Goal: Communication & Community: Answer question/provide support

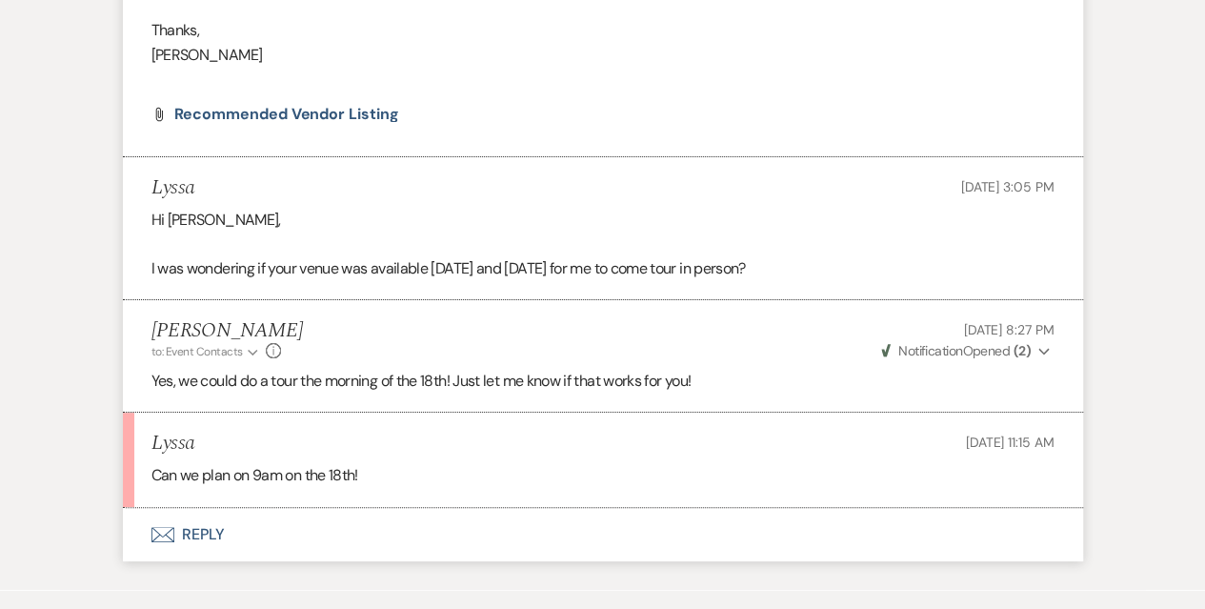
scroll to position [3689, 0]
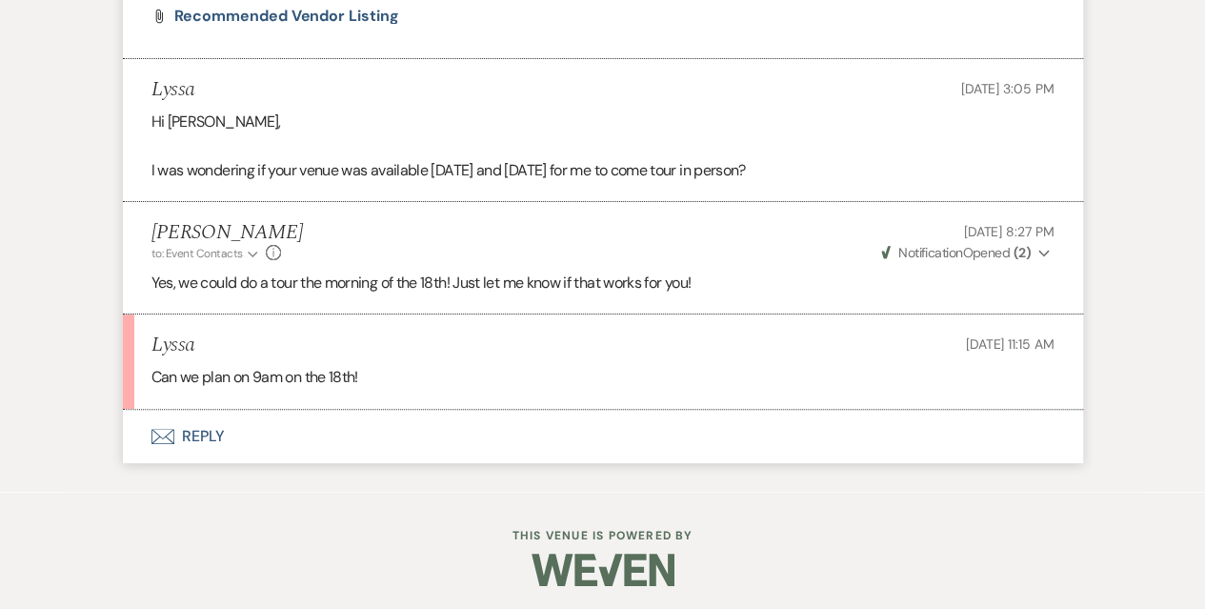
click at [197, 430] on button "Envelope Reply" at bounding box center [603, 436] width 960 height 53
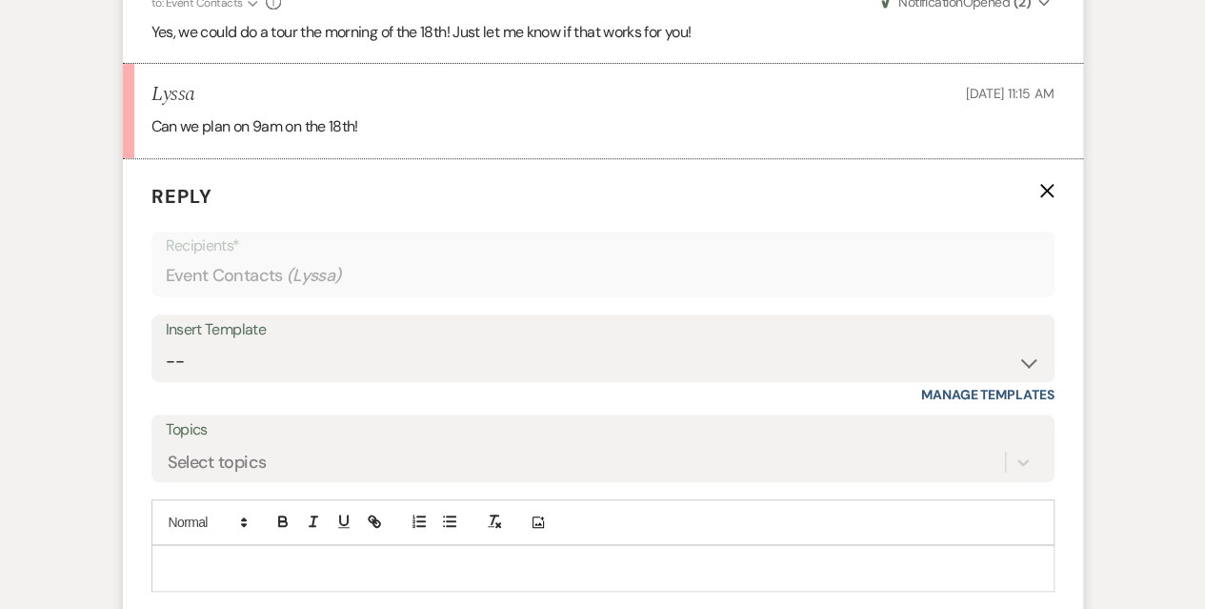
scroll to position [3975, 0]
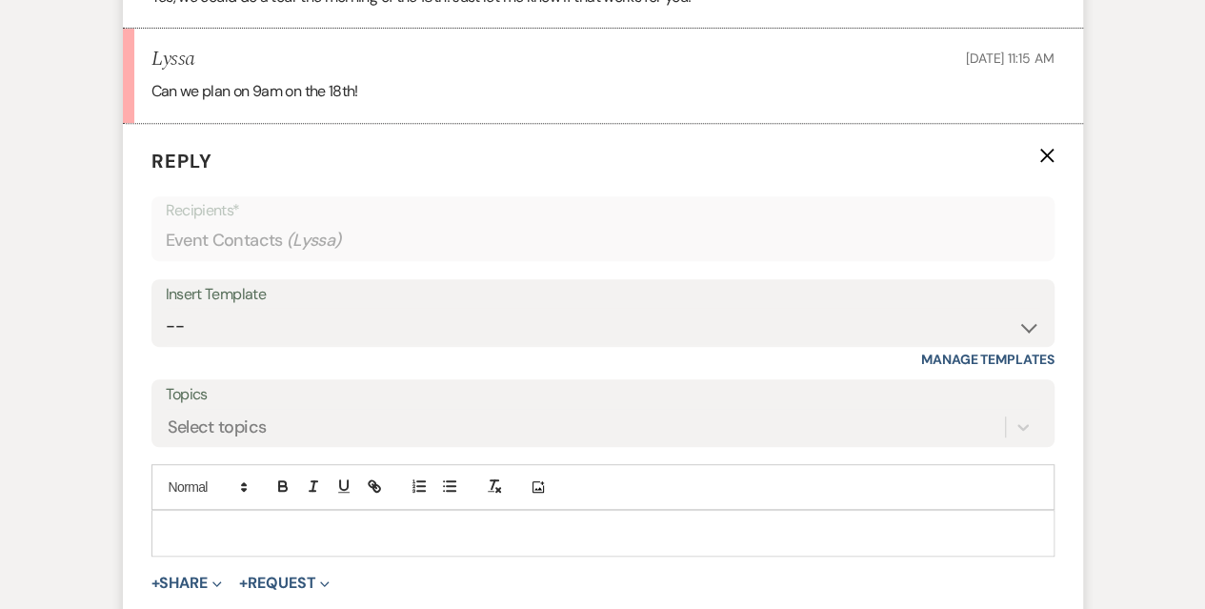
click at [219, 531] on p at bounding box center [603, 532] width 872 height 21
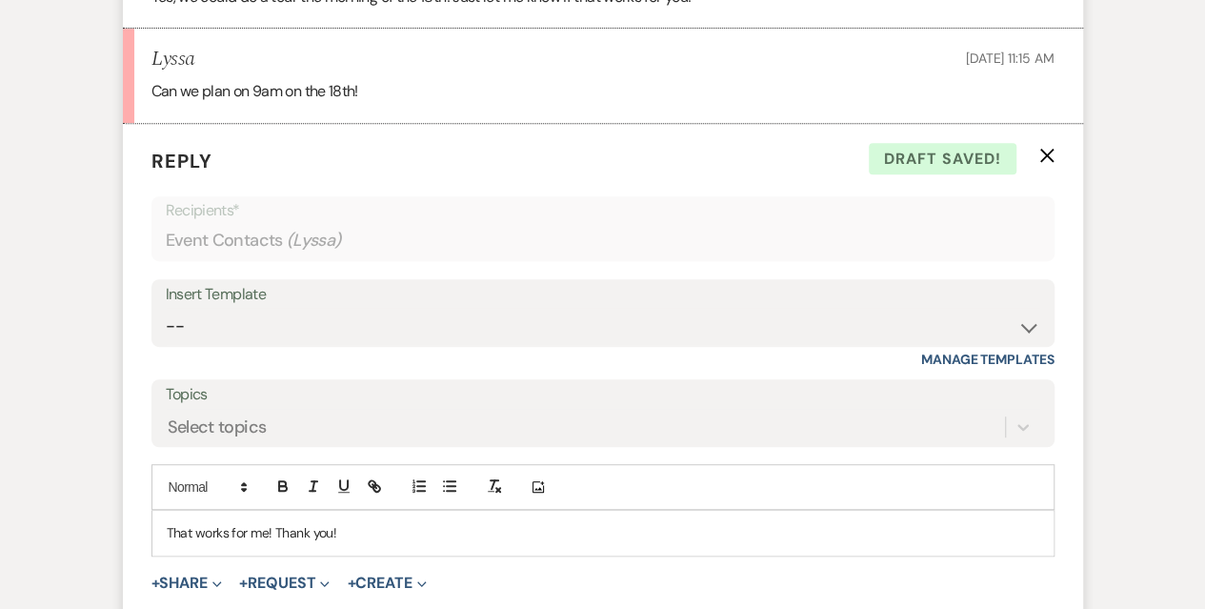
click at [343, 531] on p "That works for me! Thank you!" at bounding box center [603, 532] width 872 height 21
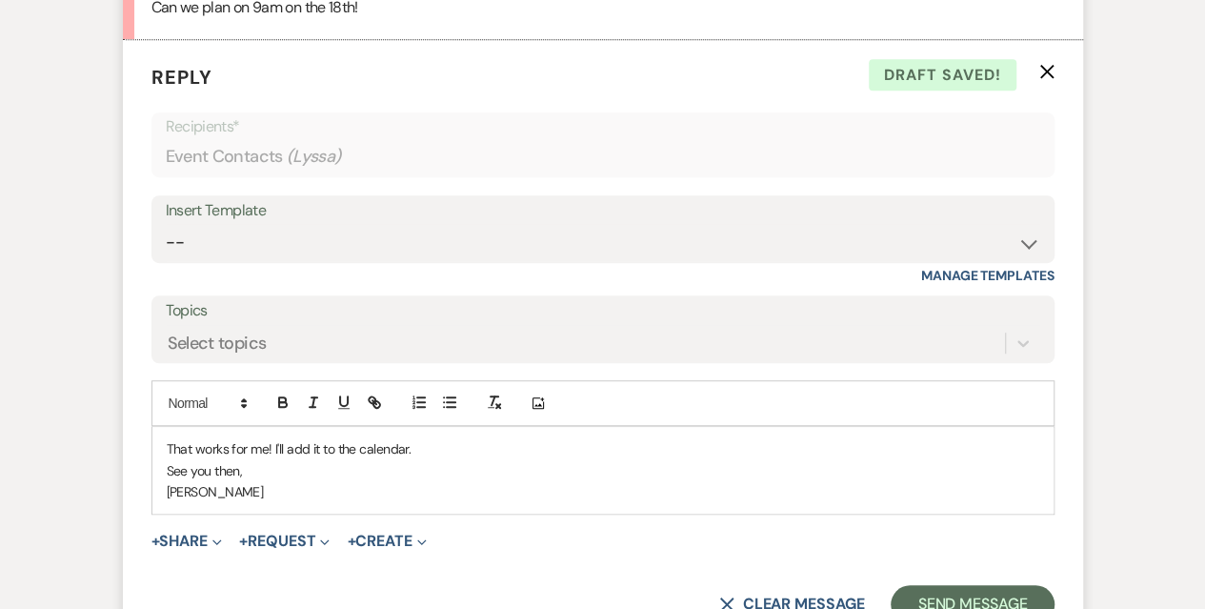
scroll to position [4165, 0]
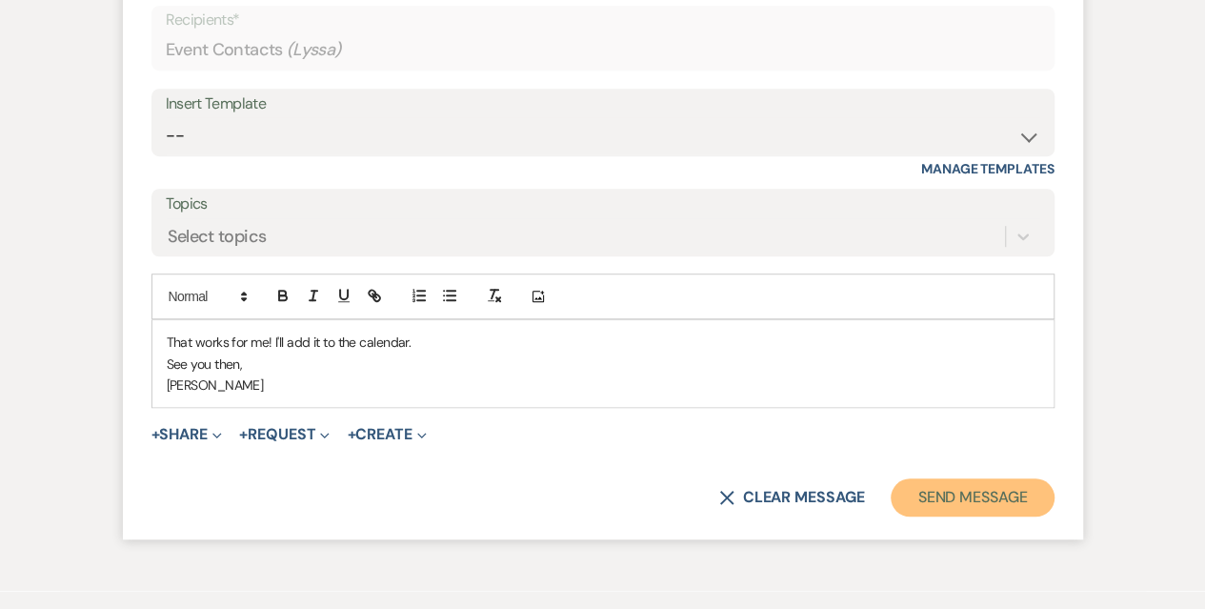
click at [987, 491] on button "Send Message" at bounding box center [972, 497] width 163 height 38
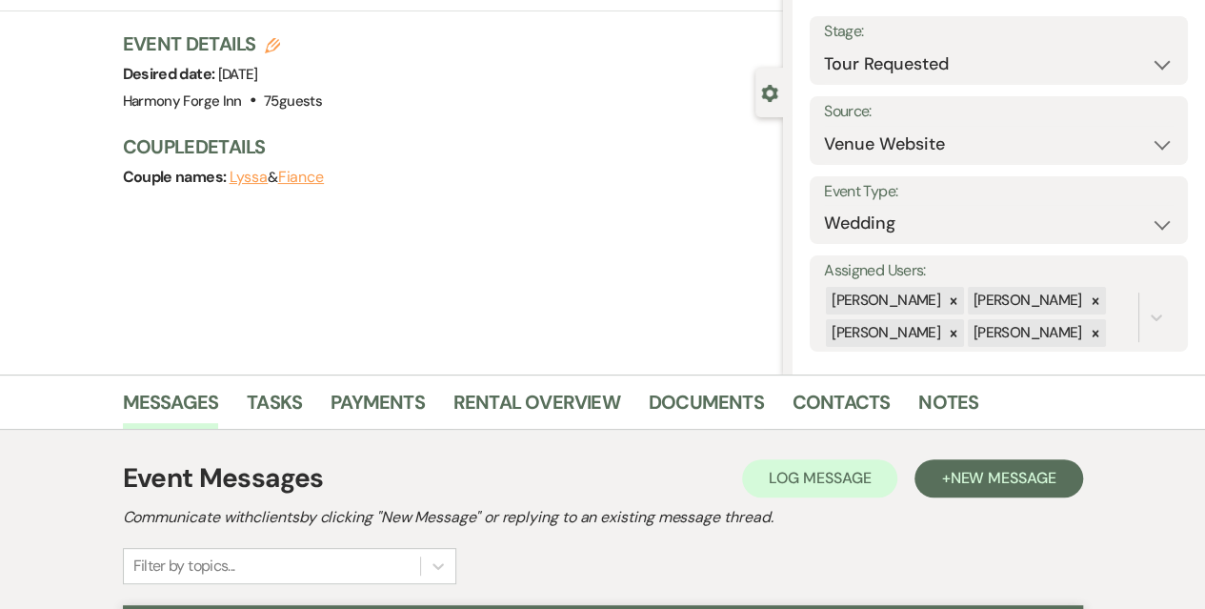
scroll to position [0, 0]
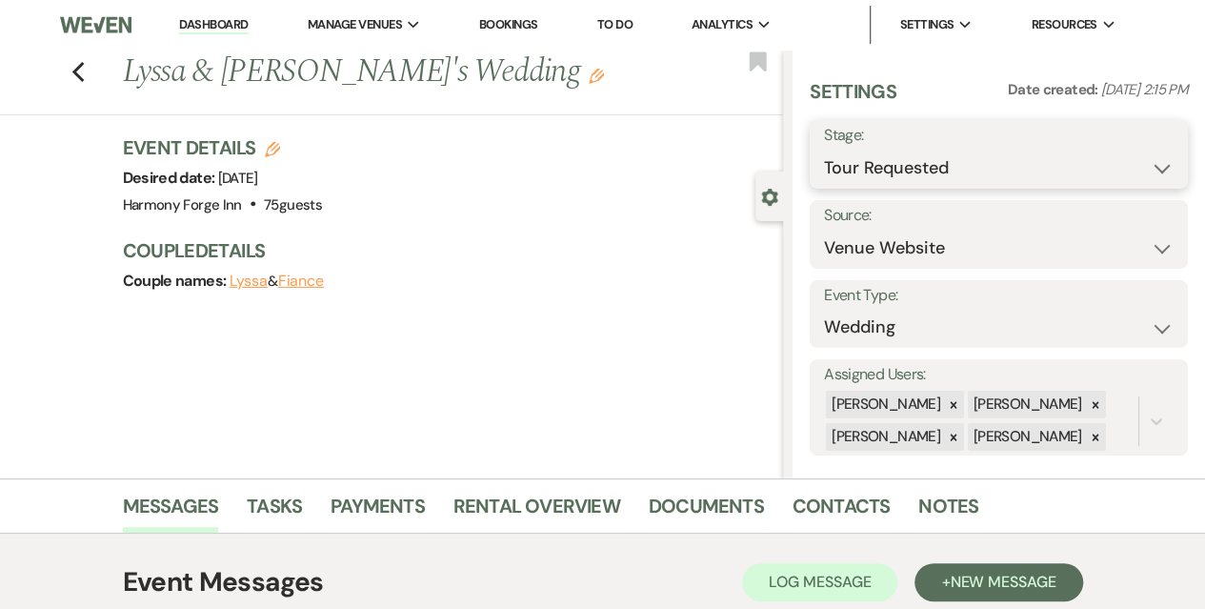
click at [883, 161] on select "Inquiry Follow Up Tour Requested Tour Confirmed Toured Proposal Sent Booked Lost" at bounding box center [999, 168] width 350 height 37
select select "4"
click at [824, 150] on select "Inquiry Follow Up Tour Requested Tour Confirmed Toured Proposal Sent Booked Lost" at bounding box center [999, 168] width 350 height 37
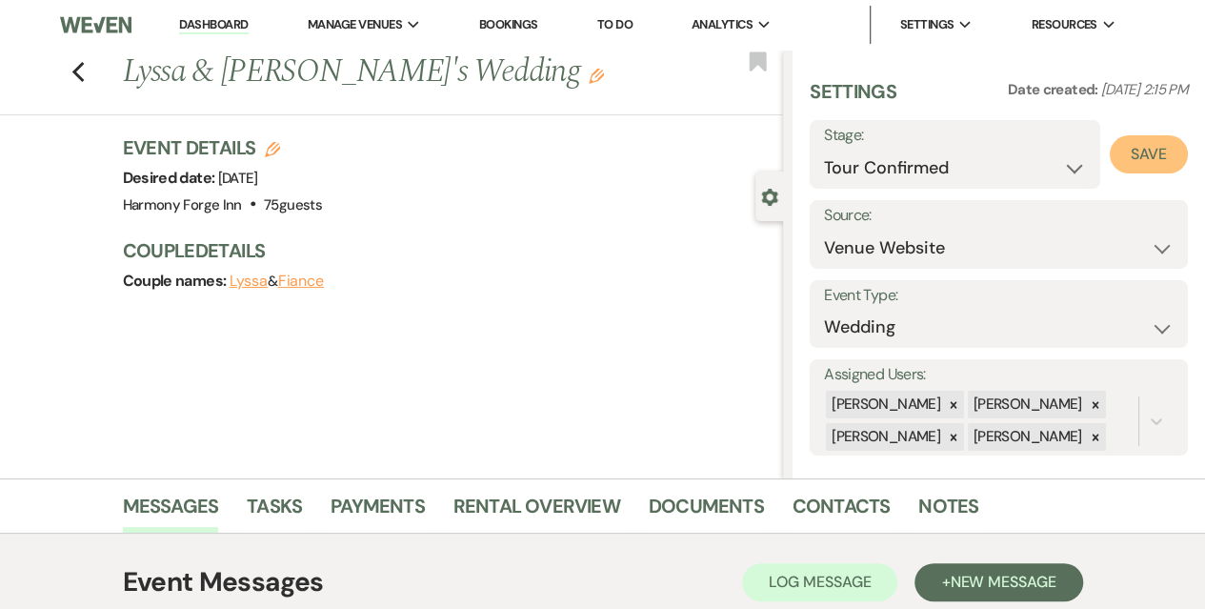
click at [1149, 151] on button "Save" at bounding box center [1149, 154] width 78 height 38
click at [226, 14] on li "Dashboard" at bounding box center [214, 25] width 88 height 38
click at [209, 24] on link "Dashboard" at bounding box center [213, 25] width 69 height 18
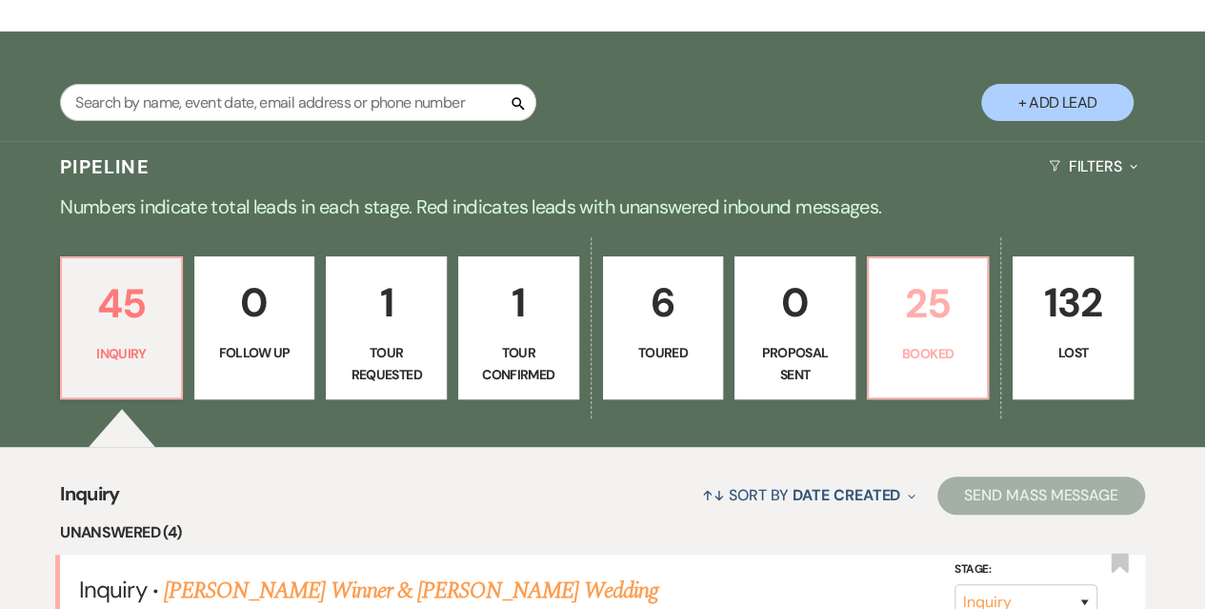
click at [886, 293] on p "25" at bounding box center [928, 303] width 96 height 64
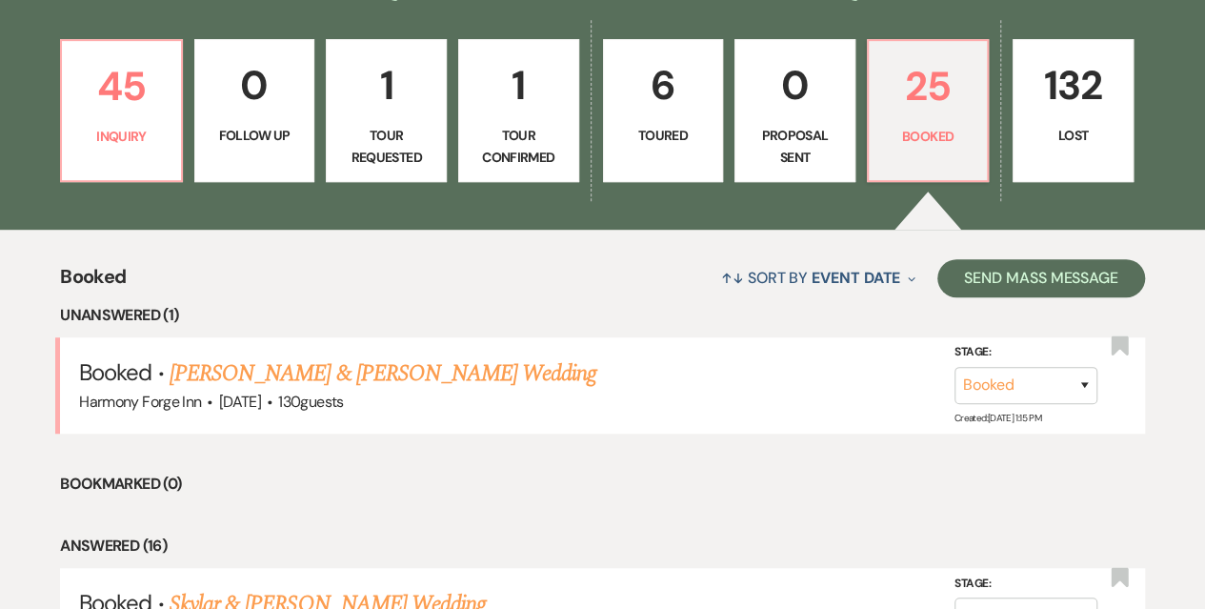
scroll to position [571, 0]
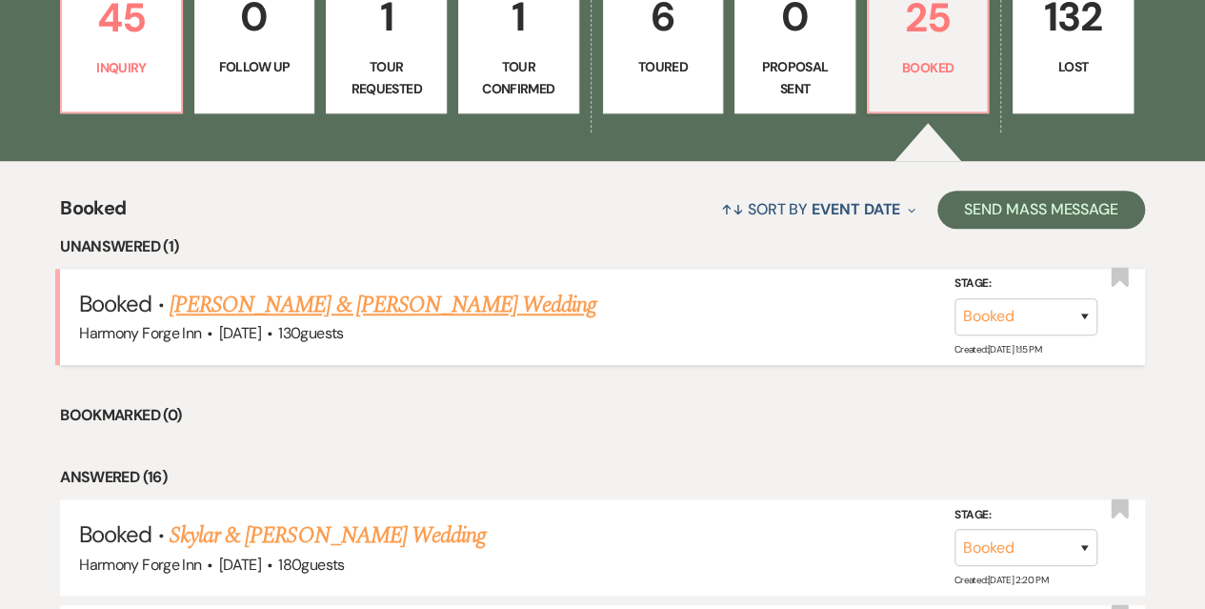
click at [322, 308] on link "[PERSON_NAME] & [PERSON_NAME] Wedding" at bounding box center [383, 305] width 427 height 34
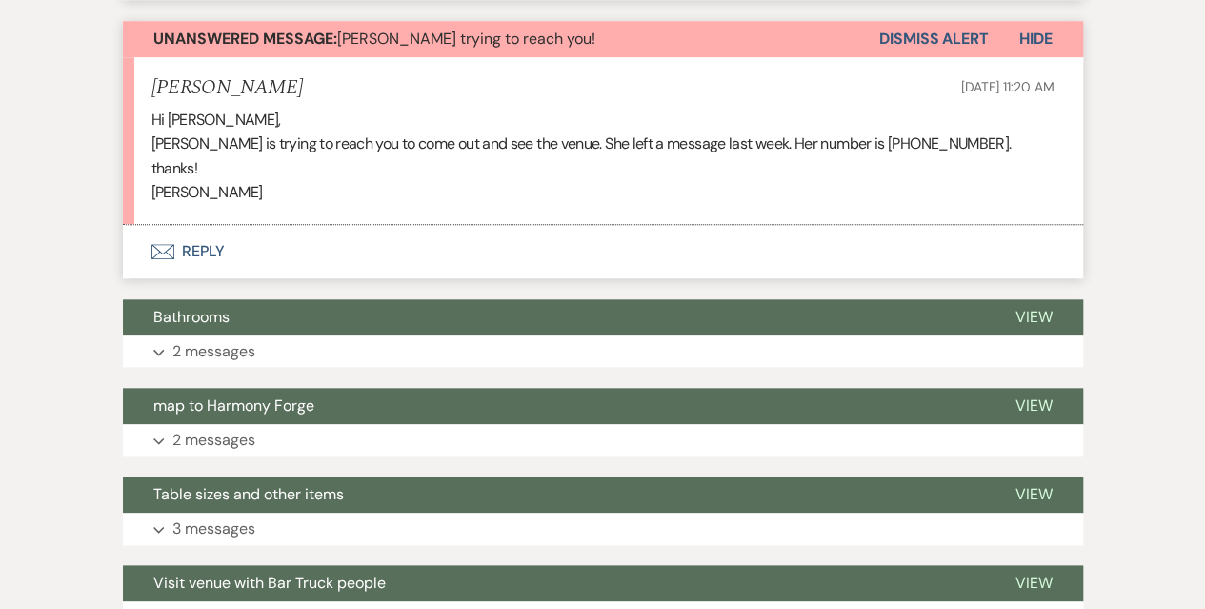
scroll to position [571, 0]
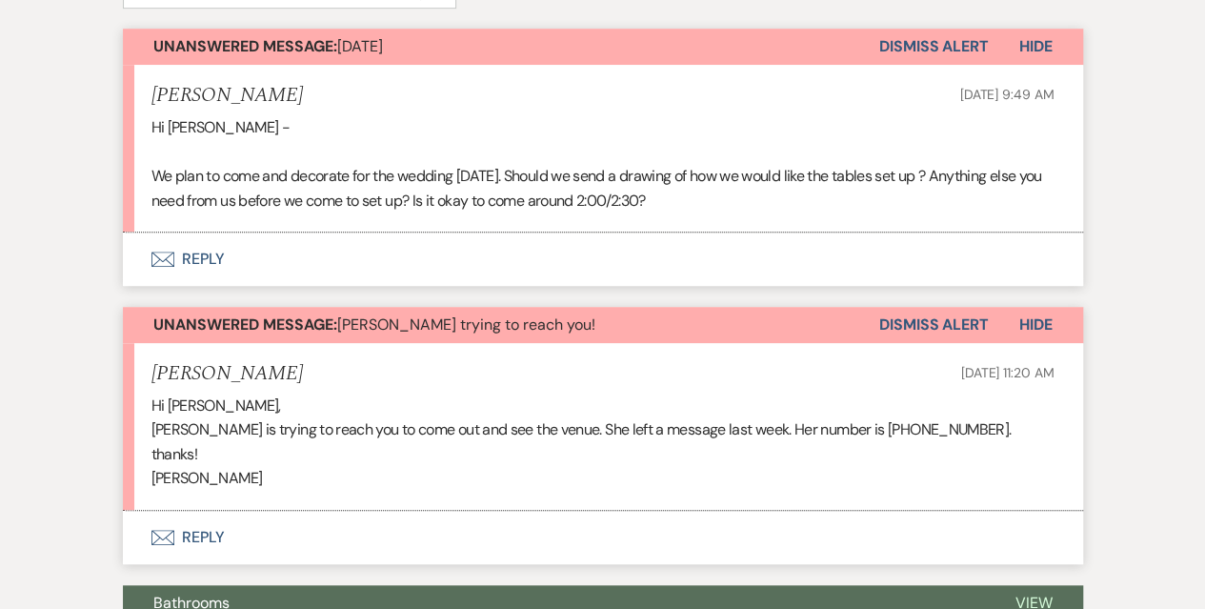
click at [156, 257] on icon "Envelope" at bounding box center [162, 258] width 23 height 15
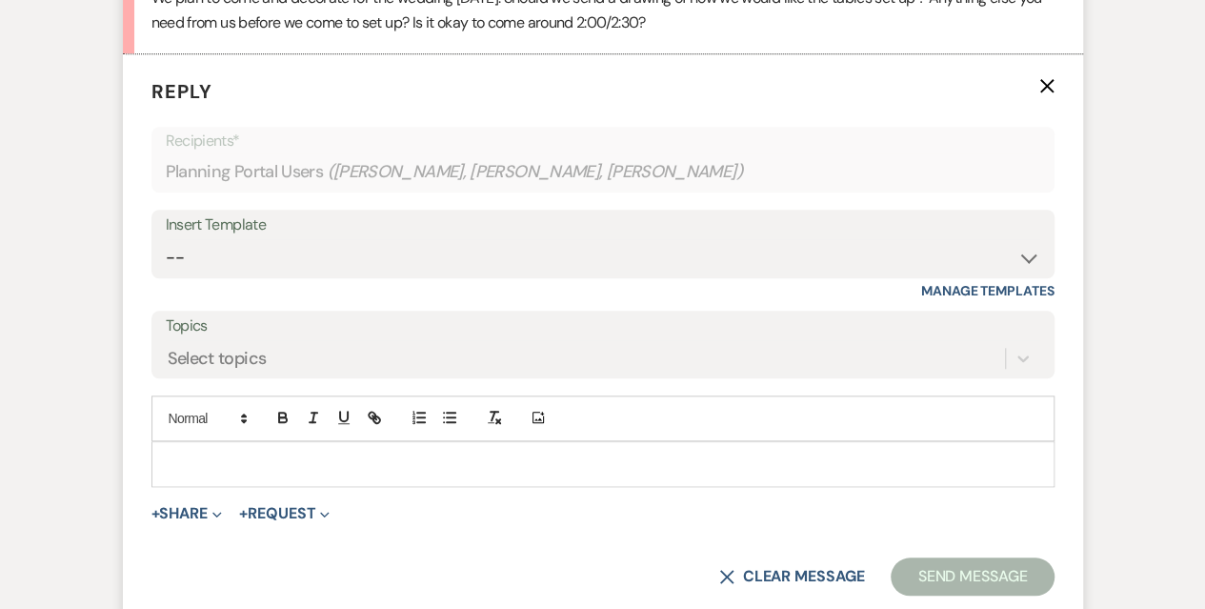
scroll to position [762, 0]
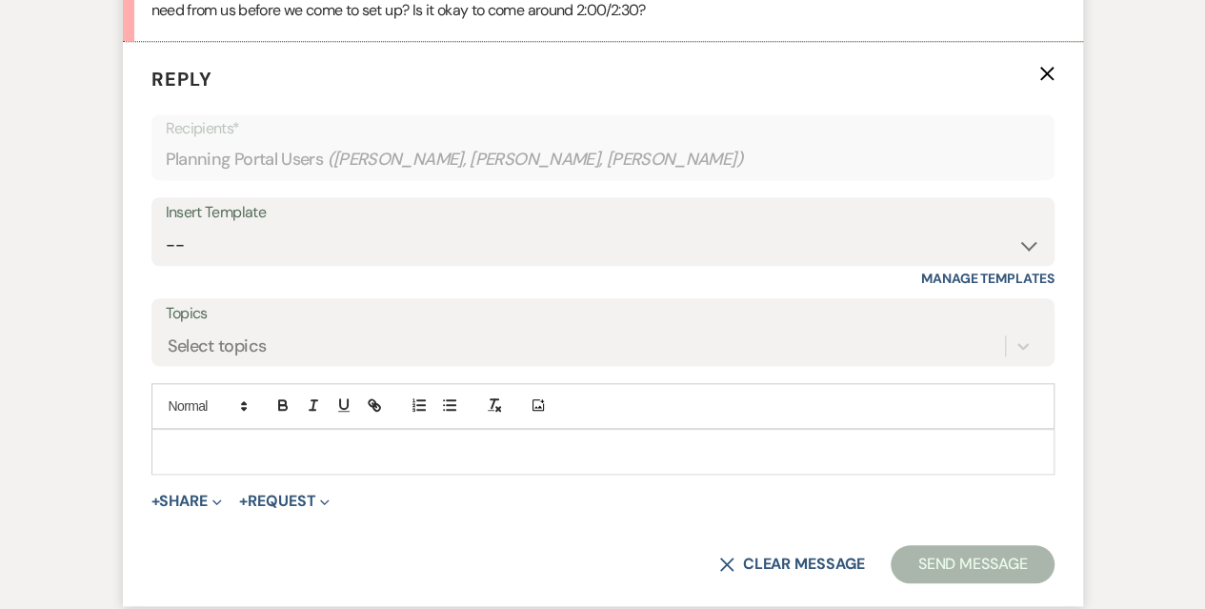
click at [265, 460] on p at bounding box center [603, 451] width 872 height 21
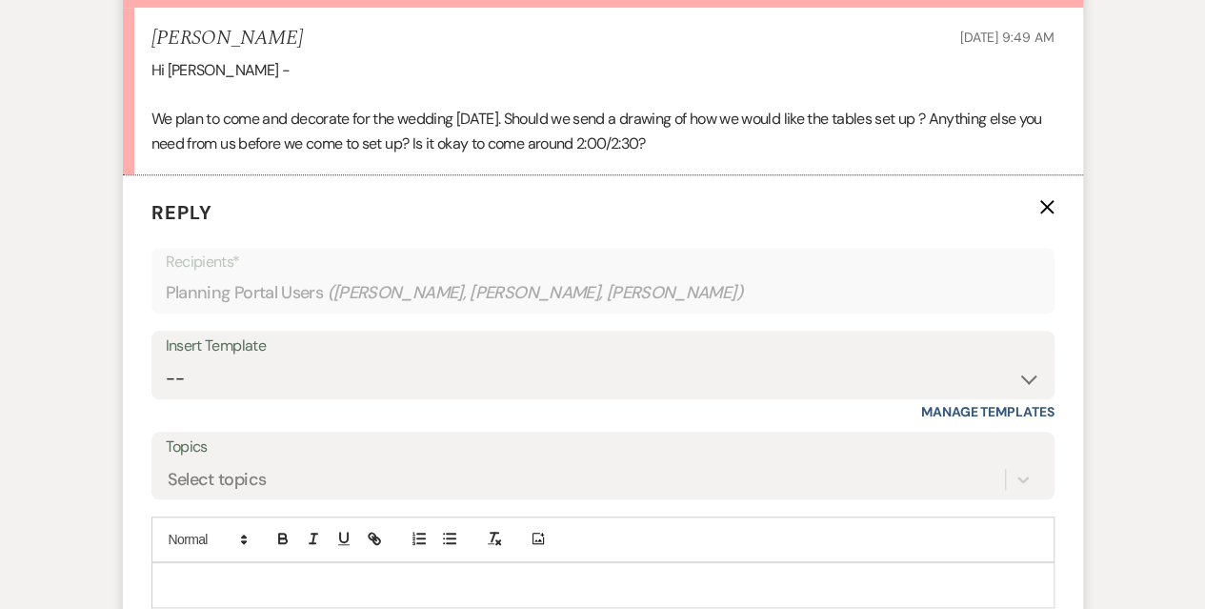
scroll to position [571, 0]
